Goal: Information Seeking & Learning: Learn about a topic

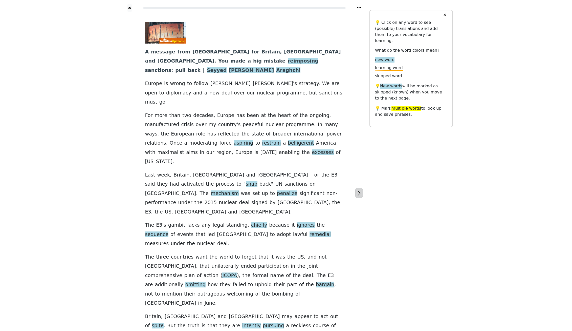
click at [359, 190] on icon "button" at bounding box center [359, 193] width 6 height 6
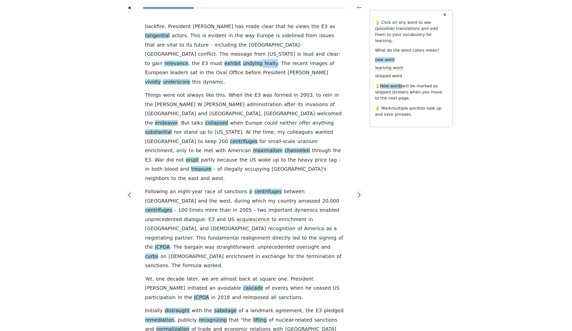
drag, startPoint x: 231, startPoint y: 56, endPoint x: 243, endPoint y: 57, distance: 11.9
click at [243, 57] on div "backfire . President [PERSON_NAME] has made clear that he views the E3 as tange…" at bounding box center [244, 187] width 199 height 330
click at [365, 96] on div at bounding box center [359, 194] width 21 height 365
click at [359, 192] on icon "button" at bounding box center [359, 195] width 6 height 6
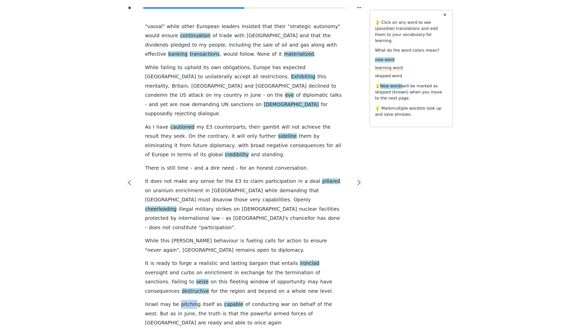
drag, startPoint x: 175, startPoint y: 266, endPoint x: 192, endPoint y: 269, distance: 17.1
click at [192, 269] on div "" vassal " while other [DEMOGRAPHIC_DATA] leaders insisted that their " strateg…" at bounding box center [244, 174] width 199 height 305
click at [193, 301] on span "pitching" at bounding box center [190, 304] width 19 height 6
drag, startPoint x: 64, startPoint y: 255, endPoint x: 92, endPoint y: 258, distance: 29.1
click at [67, 255] on div "✖ " vassal " while other [DEMOGRAPHIC_DATA] leaders insisted that their " strat…" at bounding box center [286, 185] width 572 height 371
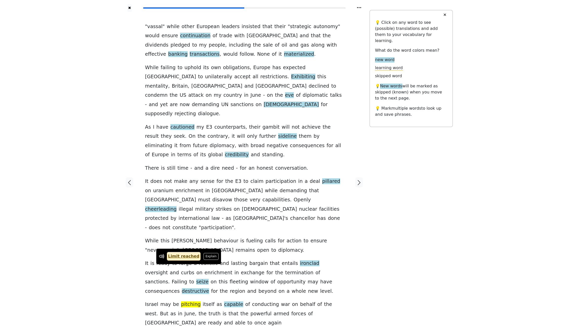
click at [103, 261] on div "✖ " vassal " while other [DEMOGRAPHIC_DATA] leaders insisted that their " strat…" at bounding box center [286, 185] width 572 height 371
click at [223, 256] on div "" vassal " while other [DEMOGRAPHIC_DATA] leaders insisted that their " strateg…" at bounding box center [244, 174] width 199 height 305
drag, startPoint x: 195, startPoint y: 266, endPoint x: 177, endPoint y: 264, distance: 17.5
click at [177, 264] on div "" vassal " while other [DEMOGRAPHIC_DATA] leaders insisted that their " strateg…" at bounding box center [244, 174] width 199 height 305
click at [219, 253] on div "" vassal " while other [DEMOGRAPHIC_DATA] leaders insisted that their " strateg…" at bounding box center [244, 174] width 199 height 305
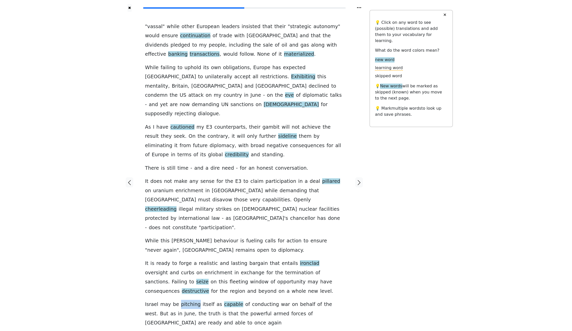
drag, startPoint x: 194, startPoint y: 265, endPoint x: 177, endPoint y: 266, distance: 17.7
click at [177, 266] on div "" vassal " while other [DEMOGRAPHIC_DATA] leaders insisted that their " strateg…" at bounding box center [244, 174] width 199 height 305
click at [199, 287] on div "" vassal " while other [DEMOGRAPHIC_DATA] leaders insisted that their " strateg…" at bounding box center [244, 182] width 209 height 341
click at [359, 179] on icon "button" at bounding box center [359, 182] width 6 height 6
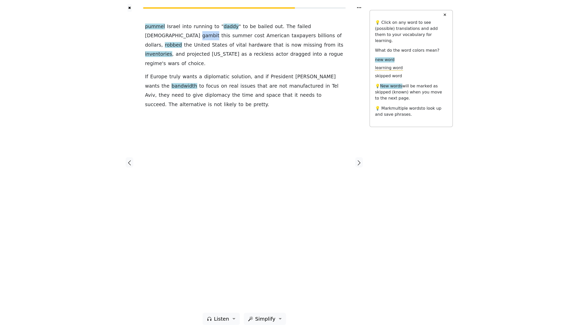
drag, startPoint x: 308, startPoint y: 28, endPoint x: 323, endPoint y: 30, distance: 15.2
click at [323, 30] on div "pummel Israel into running to " daddy " to be bailed out . The failed Israeli g…" at bounding box center [244, 65] width 199 height 87
click at [288, 96] on div "pummel Israel into running to " daddy " to be bailed out . The failed Israeli g…" at bounding box center [244, 65] width 199 height 87
click at [359, 165] on icon "button" at bounding box center [359, 162] width 3 height 5
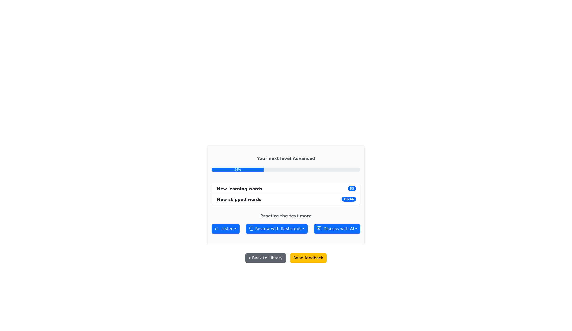
click at [261, 256] on button "← Back to Library" at bounding box center [265, 258] width 40 height 10
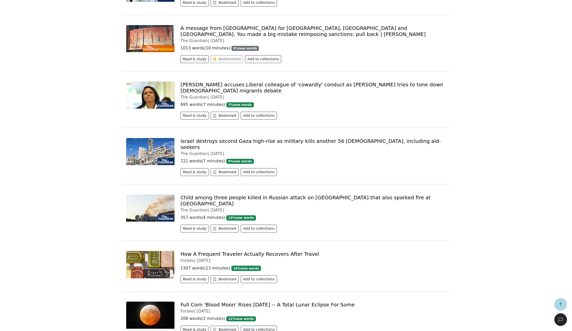
scroll to position [316, 0]
